Goal: Information Seeking & Learning: Learn about a topic

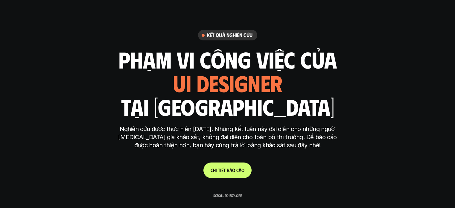
scroll to position [1827, 0]
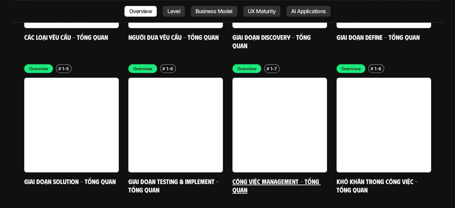
click at [291, 177] on link "Công việc Management - Tổng quan" at bounding box center [277, 185] width 88 height 16
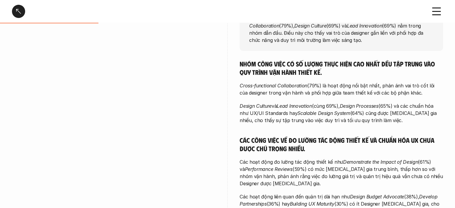
scroll to position [120, 0]
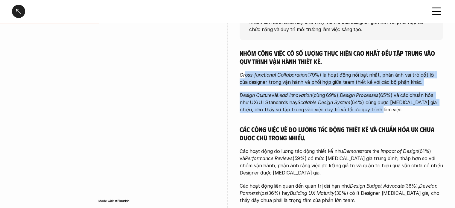
drag, startPoint x: 244, startPoint y: 76, endPoint x: 401, endPoint y: 111, distance: 161.0
click at [401, 111] on div "Nhóm công việc có số lượng thực hiện cao nhất đều tập trung vào quy trình vận h…" at bounding box center [341, 126] width 203 height 155
click at [391, 111] on p "Design Culture và Lead Innovation (cùng 69%), Design Processes (65%) và các chu…" at bounding box center [341, 103] width 203 height 22
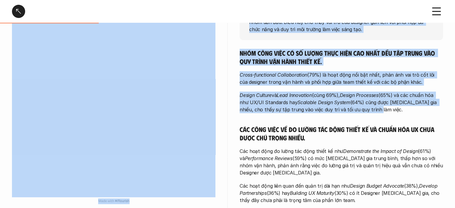
drag, startPoint x: 372, startPoint y: 110, endPoint x: 215, endPoint y: 100, distance: 157.7
click at [171, 80] on div "overview Các công việc management mà designer [MEDICAL_DATA] gia nhiều nhất tập…" at bounding box center [227, 92] width 431 height 260
click at [285, 110] on p "Design Culture và Lead Innovation (cùng 69%), Design Processes (65%) và các chu…" at bounding box center [341, 103] width 203 height 22
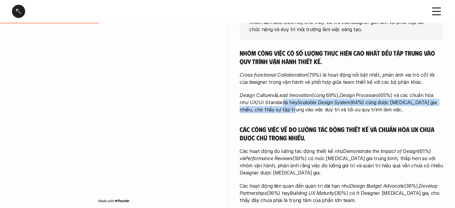
drag, startPoint x: 279, startPoint y: 100, endPoint x: 279, endPoint y: 109, distance: 8.7
click at [279, 109] on p "Design Culture và Lead Innovation (cùng 69%), Design Processes (65%) và các chu…" at bounding box center [341, 103] width 203 height 22
click at [280, 109] on p "Design Culture và Lead Innovation (cùng 69%), Design Processes (65%) và các chu…" at bounding box center [341, 103] width 203 height 22
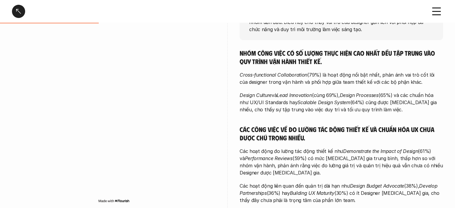
click at [272, 98] on p "Design Culture và Lead Innovation (cùng 69%), Design Processes (65%) và các chu…" at bounding box center [341, 103] width 203 height 22
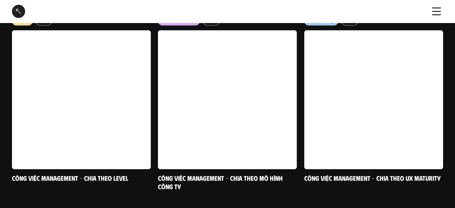
scroll to position [531, 0]
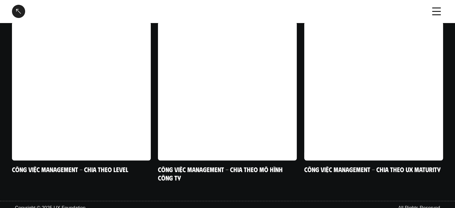
click at [21, 14] on div at bounding box center [18, 11] width 13 height 13
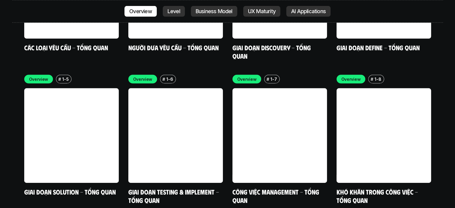
scroll to position [1857, 0]
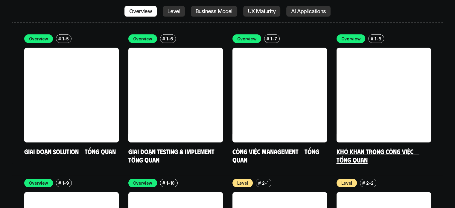
click at [361, 147] on link "Khó khăn trong công việc - Tổng quan" at bounding box center [378, 155] width 83 height 16
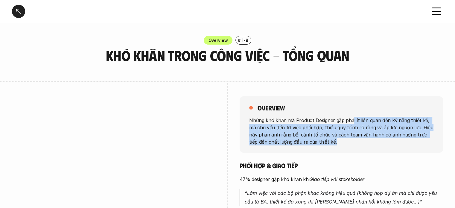
drag, startPoint x: 350, startPoint y: 121, endPoint x: 338, endPoint y: 153, distance: 33.9
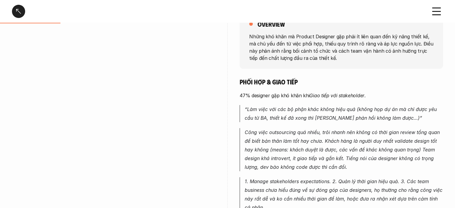
scroll to position [120, 0]
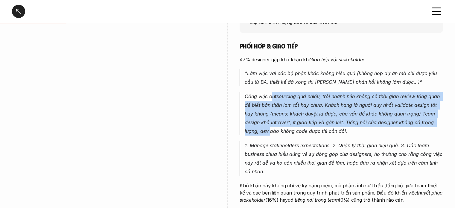
drag, startPoint x: 273, startPoint y: 97, endPoint x: 271, endPoint y: 132, distance: 35.1
click at [271, 132] on em "Công việc outsourcing quá nhiều, trôi nhanh nên không có thời gian review tổng …" at bounding box center [343, 113] width 197 height 40
click at [271, 131] on em "Công việc outsourcing quá nhiều, trôi nhanh nên không có thời gian review tổng …" at bounding box center [343, 113] width 197 height 40
